Goal: Task Accomplishment & Management: Use online tool/utility

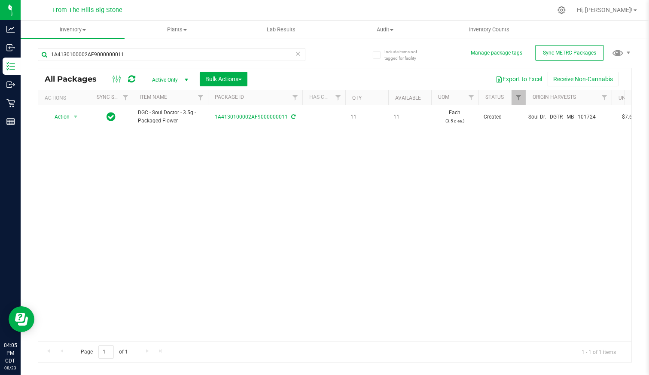
click at [299, 54] on icon at bounding box center [298, 53] width 6 height 10
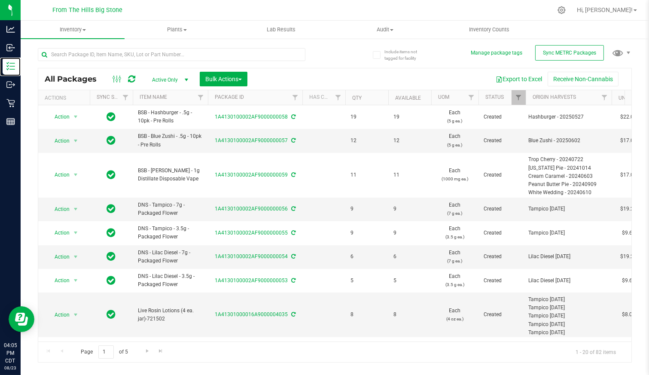
click at [13, 64] on icon at bounding box center [10, 66] width 9 height 9
click at [94, 53] on input "text" at bounding box center [171, 54] width 267 height 13
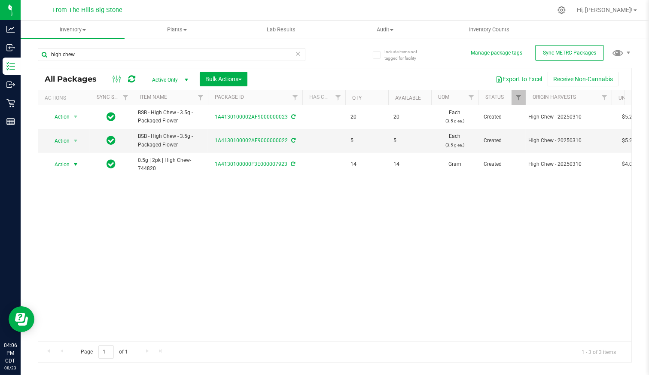
click at [68, 161] on span "Action" at bounding box center [58, 164] width 23 height 12
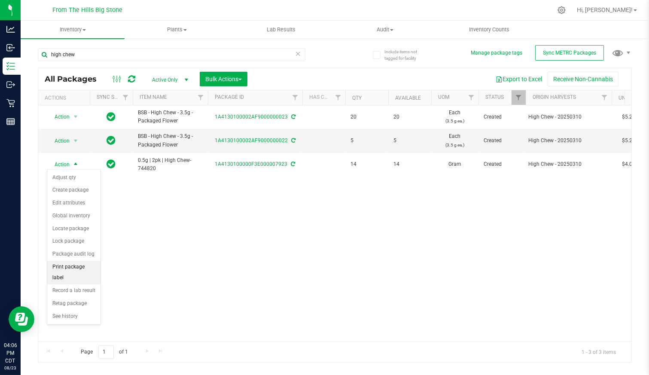
click at [81, 265] on li "Print package label" at bounding box center [73, 273] width 53 height 24
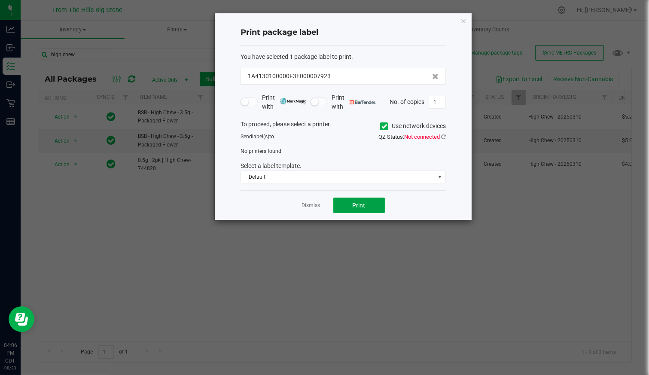
click at [365, 205] on span "Print" at bounding box center [358, 205] width 13 height 7
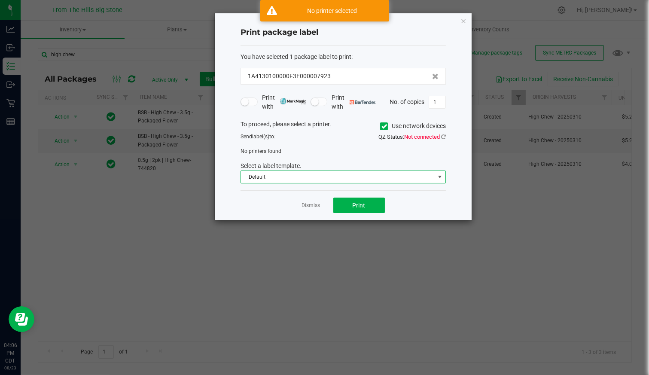
click at [308, 177] on span "Default" at bounding box center [338, 177] width 194 height 12
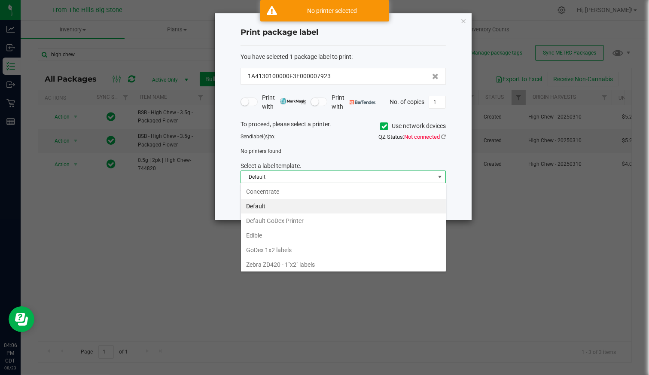
scroll to position [12, 205]
click at [308, 177] on span "Default" at bounding box center [338, 177] width 194 height 12
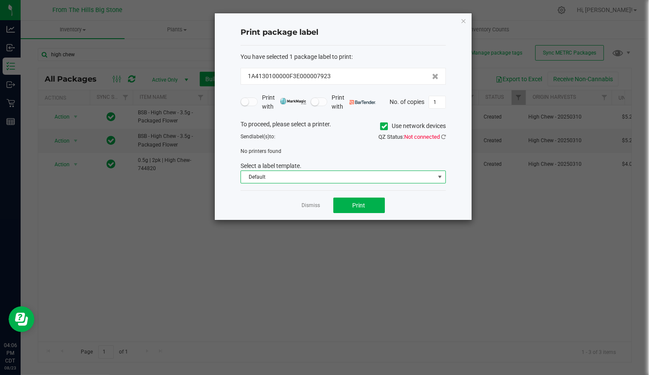
click at [384, 126] on icon at bounding box center [384, 126] width 6 height 0
click at [0, 0] on input "Use network devices" at bounding box center [0, 0] width 0 height 0
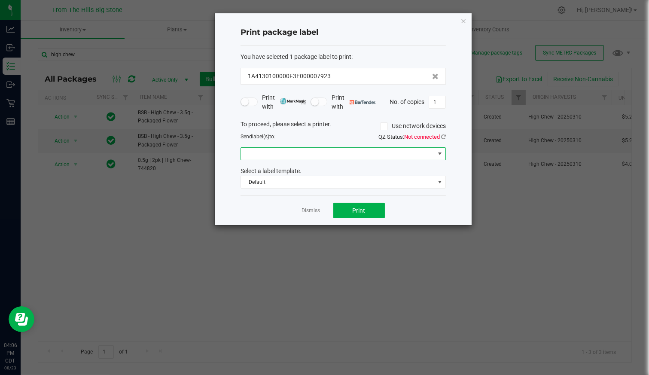
click at [310, 154] on span at bounding box center [338, 154] width 194 height 12
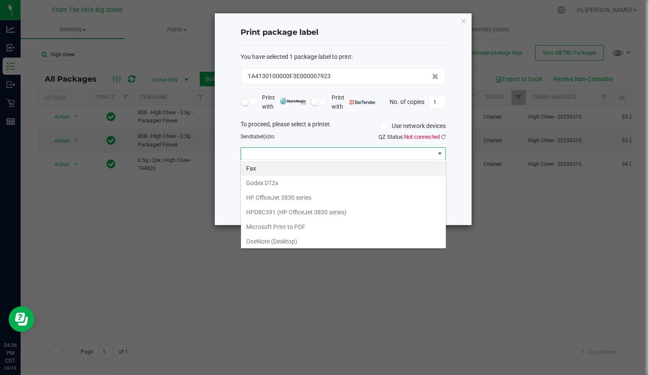
click at [316, 183] on DT2x "Godex DT2x" at bounding box center [343, 183] width 205 height 15
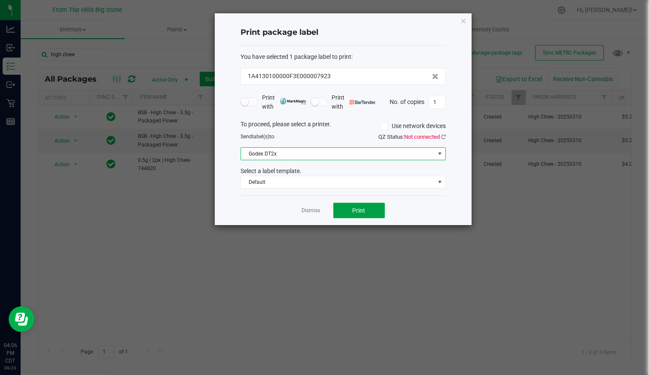
click at [367, 209] on button "Print" at bounding box center [359, 210] width 52 height 15
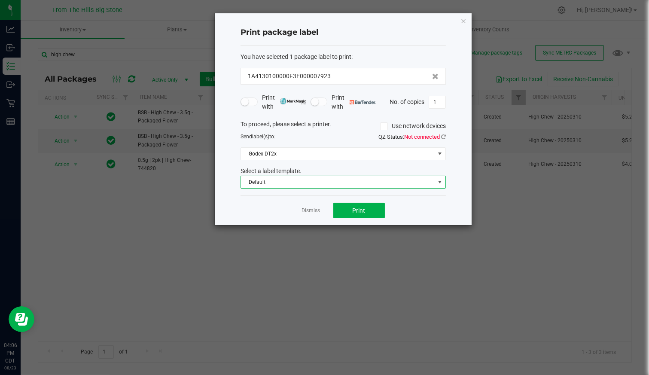
click at [353, 184] on span "Default" at bounding box center [338, 182] width 194 height 12
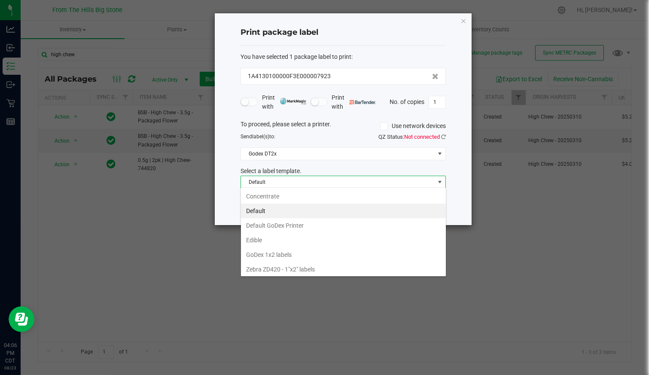
click at [343, 221] on li "Default GoDex Printer" at bounding box center [343, 225] width 205 height 15
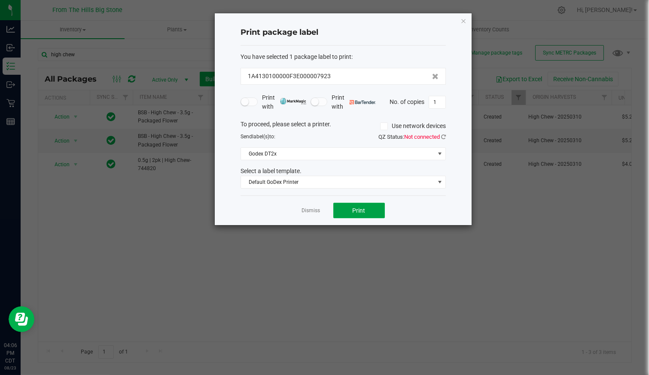
click at [355, 207] on span "Print" at bounding box center [358, 210] width 13 height 7
click at [299, 178] on span "Default GoDex Printer" at bounding box center [338, 182] width 194 height 12
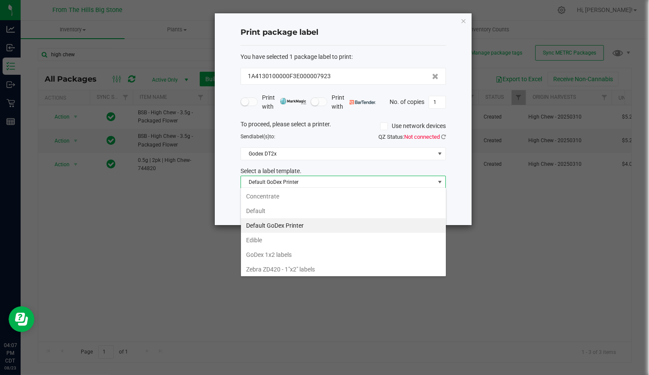
click at [297, 252] on li "GoDex 1x2 labels" at bounding box center [343, 254] width 205 height 15
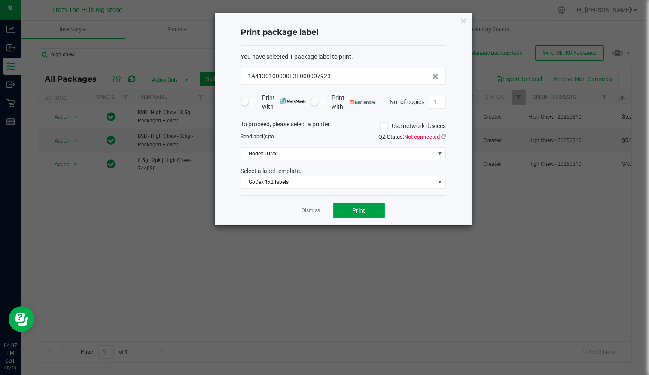
click at [365, 203] on button "Print" at bounding box center [359, 210] width 52 height 15
click at [307, 212] on link "Dismiss" at bounding box center [311, 210] width 18 height 7
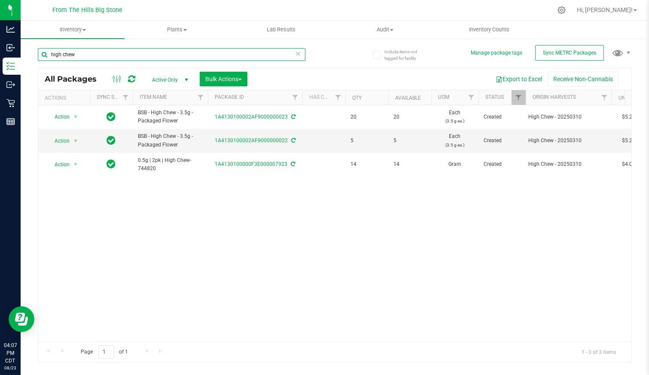
drag, startPoint x: 82, startPoint y: 55, endPoint x: 0, endPoint y: 34, distance: 84.9
click at [0, 34] on html "Analytics Inbound Inventory Outbound Retail Reports 04:07 PM CDT [DATE] 08/23 F…" at bounding box center [324, 187] width 649 height 375
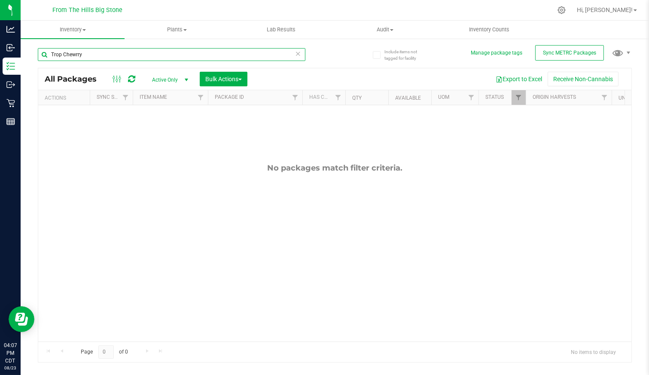
drag, startPoint x: 89, startPoint y: 57, endPoint x: 39, endPoint y: 62, distance: 50.5
click at [39, 62] on div "Trop Chewrry" at bounding box center [171, 58] width 267 height 20
type input "Trop Cherry"
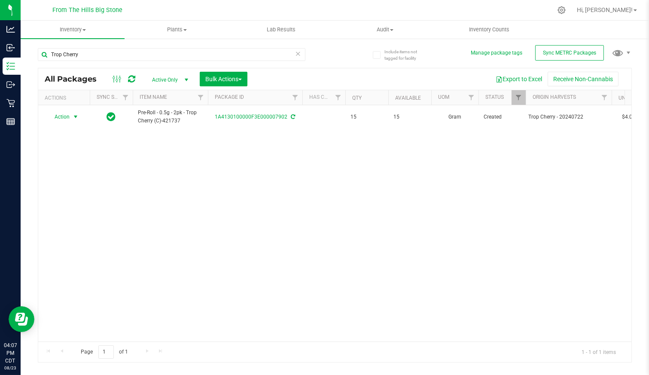
click at [58, 117] on span "Action" at bounding box center [58, 117] width 23 height 12
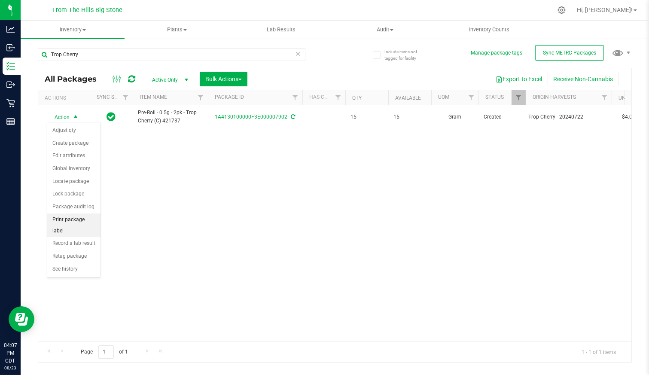
click at [87, 219] on li "Print package label" at bounding box center [73, 225] width 53 height 24
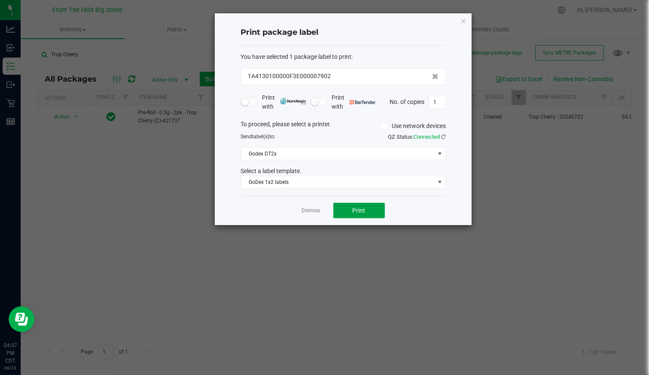
click at [350, 205] on button "Print" at bounding box center [359, 210] width 52 height 15
click at [318, 208] on link "Dismiss" at bounding box center [311, 210] width 18 height 7
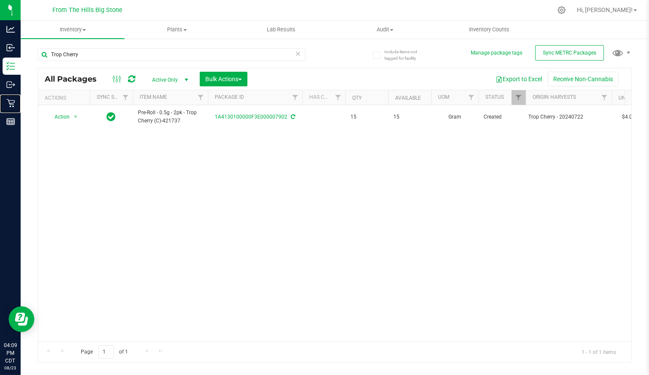
click at [0, 0] on p "Retail" at bounding box center [0, 0] width 0 height 0
